Goal: Find contact information: Obtain details needed to contact an individual or organization

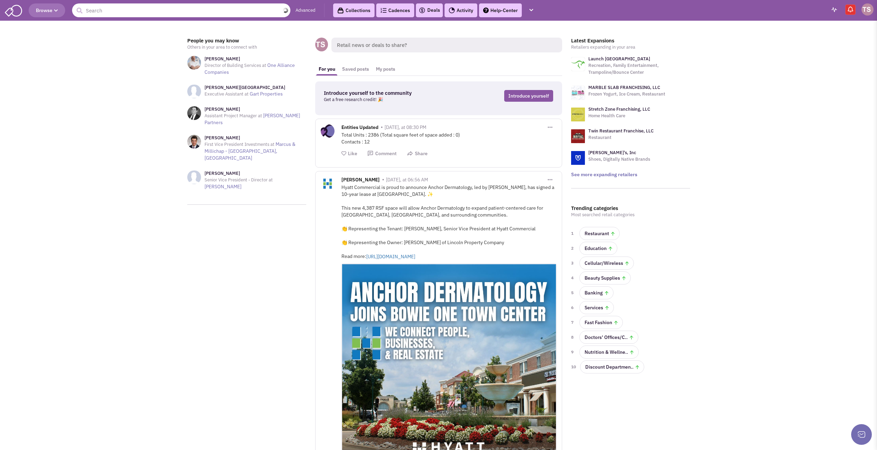
click at [115, 7] on input "text" at bounding box center [181, 10] width 218 height 14
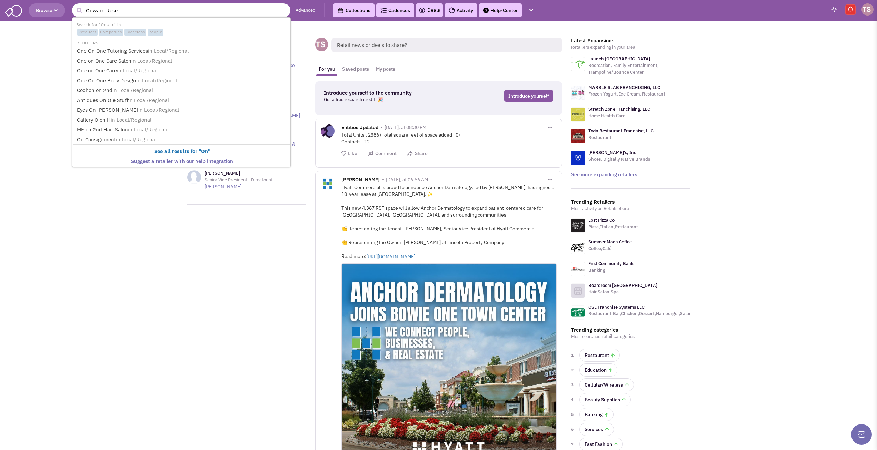
type input "Onward [PERSON_NAME]"
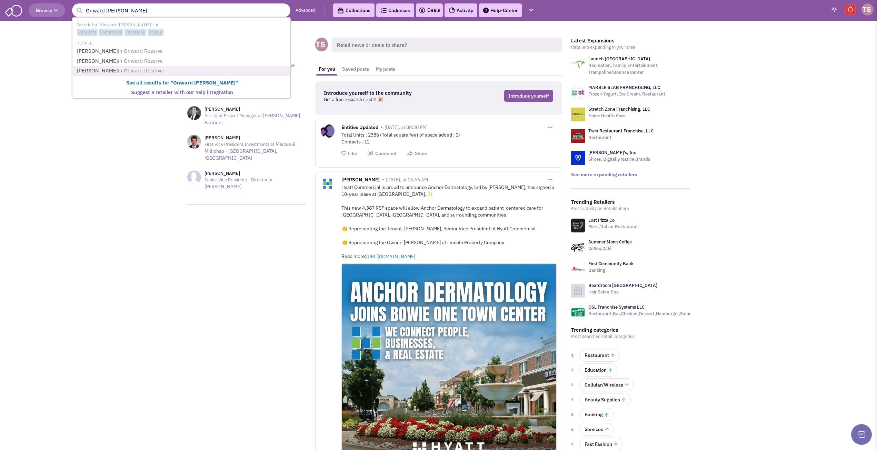
click at [94, 69] on link "[PERSON_NAME] in Onward Reserve" at bounding box center [182, 70] width 214 height 9
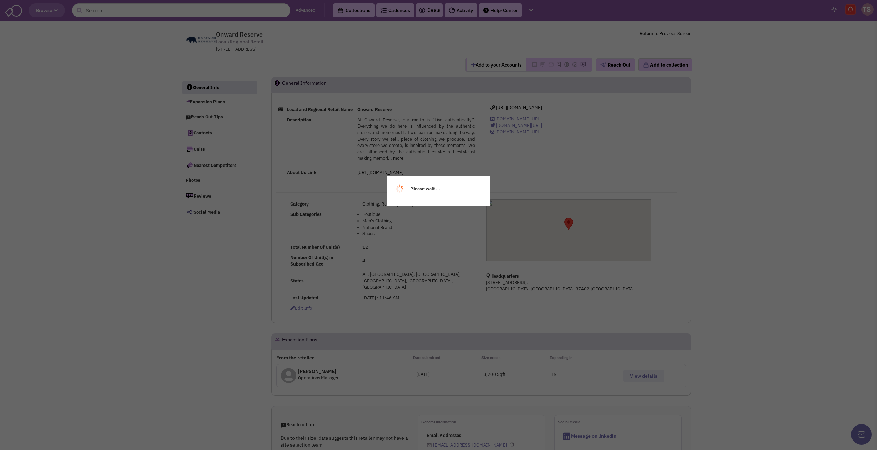
select select
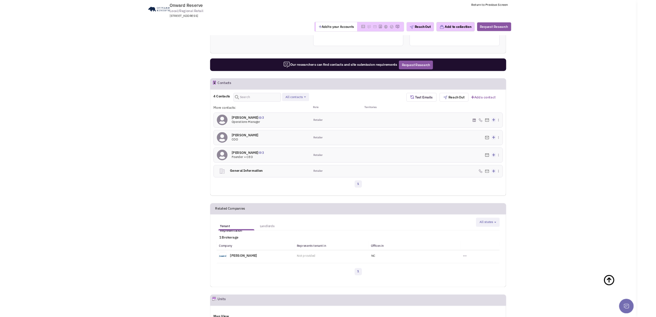
scroll to position [405, 0]
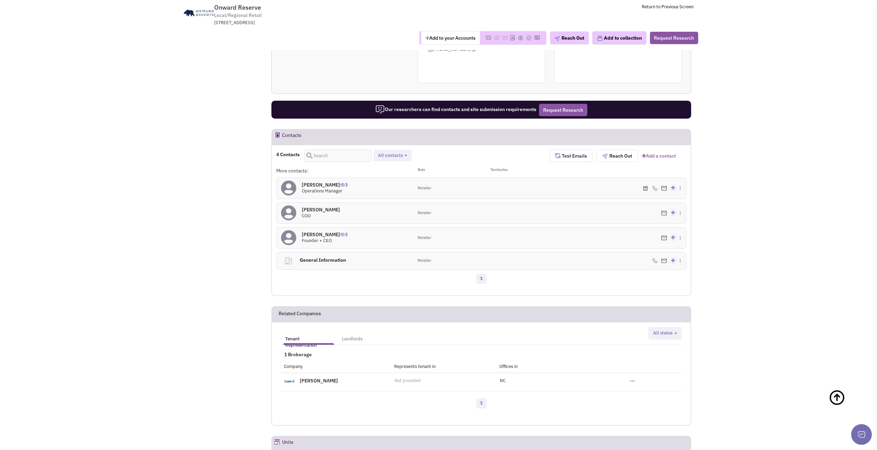
click at [674, 185] on icon at bounding box center [673, 187] width 4 height 4
click at [663, 186] on img at bounding box center [664, 188] width 6 height 4
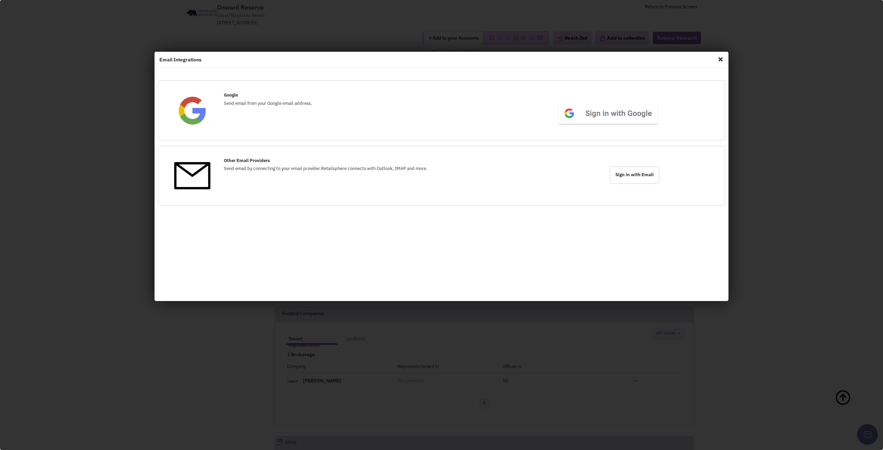
click at [197, 174] on img at bounding box center [192, 176] width 36 height 36
click at [720, 59] on span "Close" at bounding box center [720, 59] width 9 height 11
